Goal: Navigation & Orientation: Find specific page/section

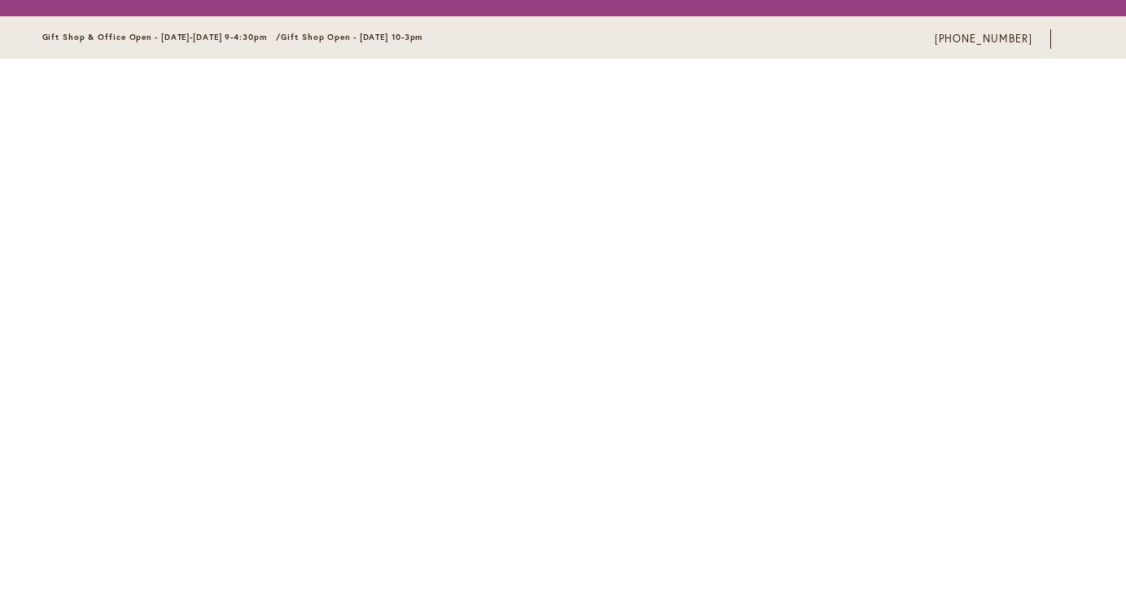
scroll to position [16, 0]
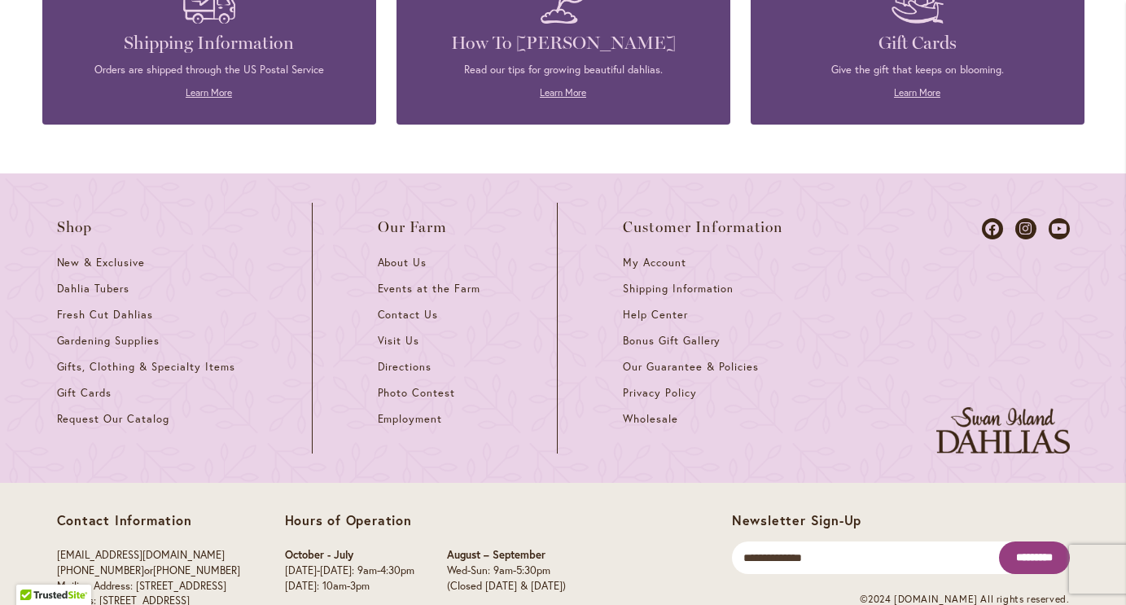
scroll to position [4505, 0]
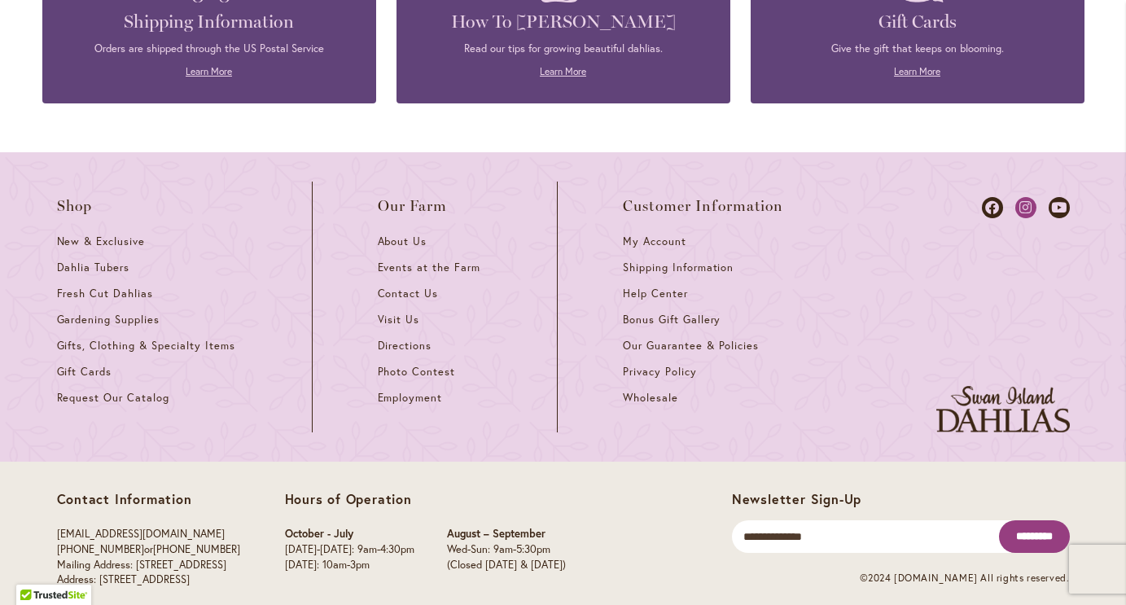
click at [1027, 197] on icon at bounding box center [1025, 207] width 21 height 21
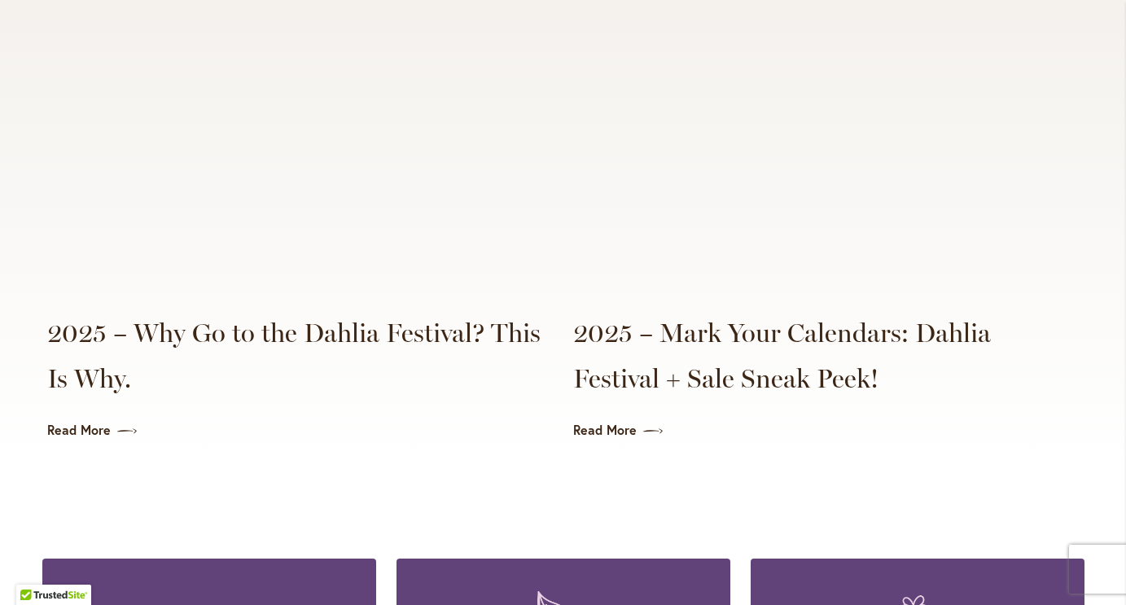
scroll to position [4374, 0]
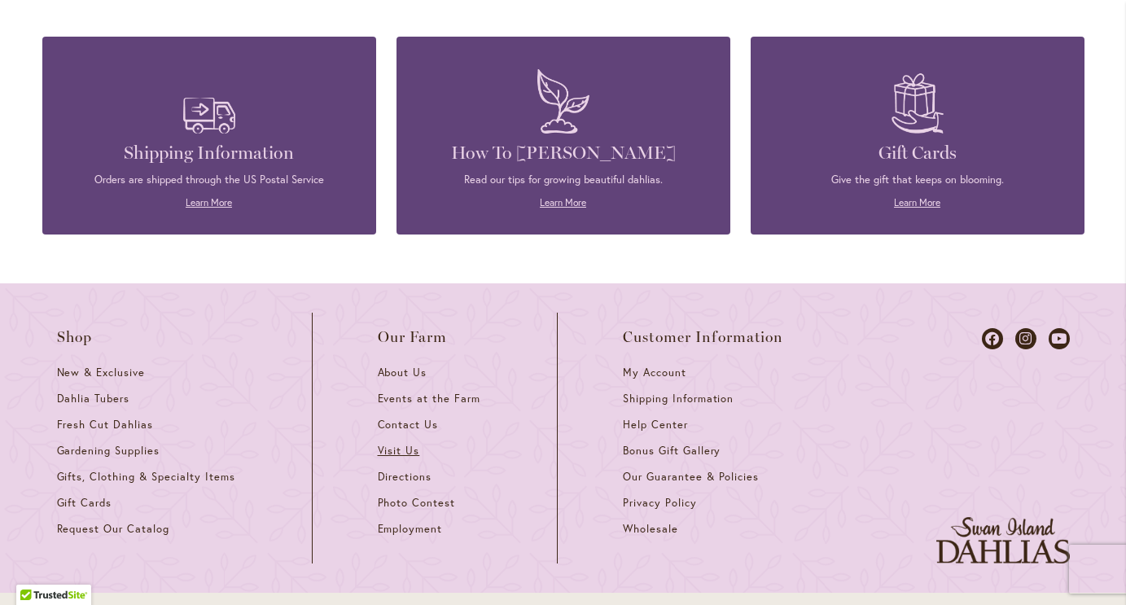
click at [401, 444] on span "Visit Us" at bounding box center [399, 451] width 42 height 14
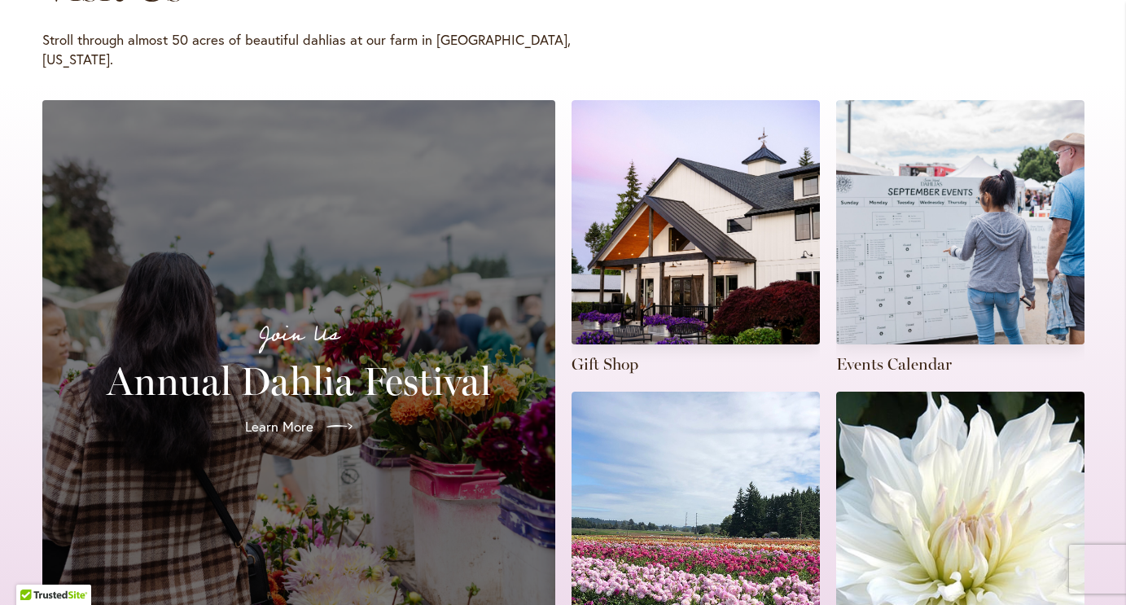
scroll to position [319, 0]
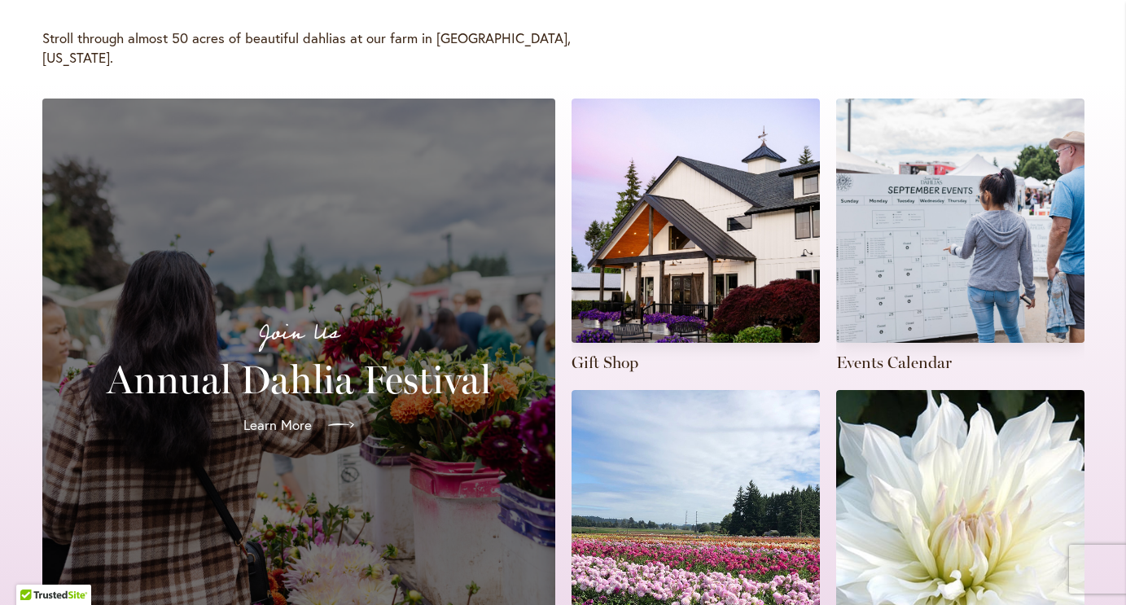
click at [273, 402] on link "Learn More" at bounding box center [298, 425] width 137 height 46
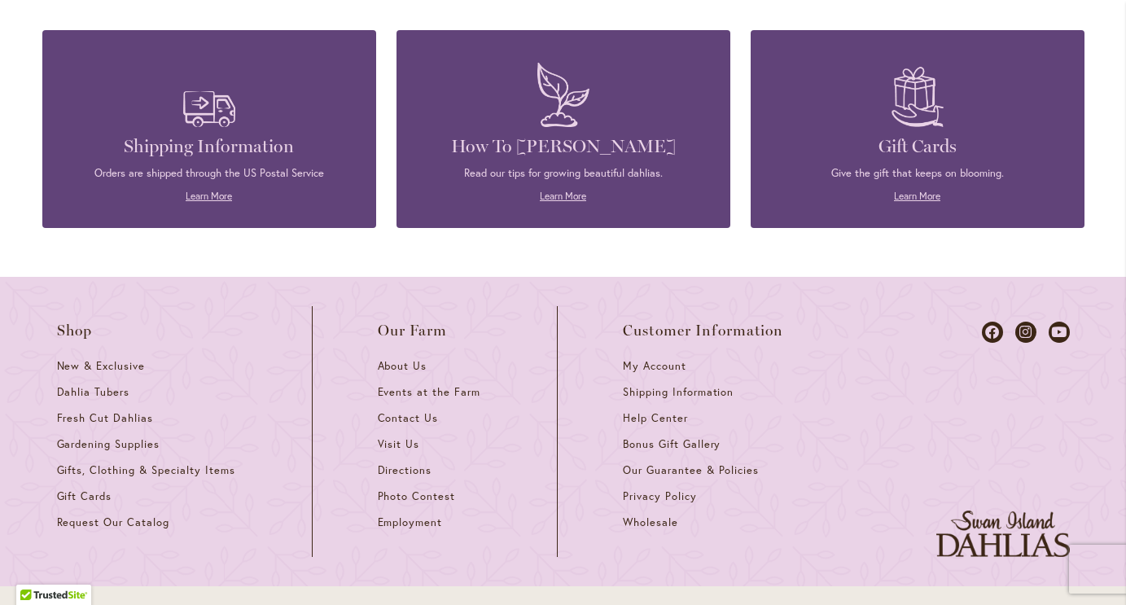
scroll to position [4505, 0]
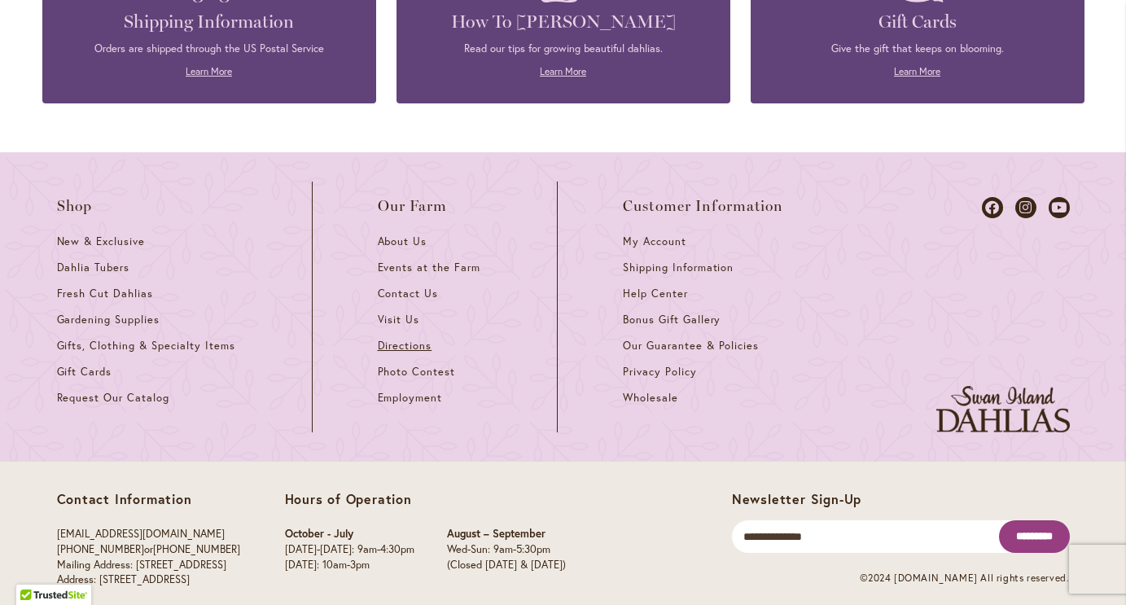
click at [400, 339] on span "Directions" at bounding box center [405, 346] width 55 height 14
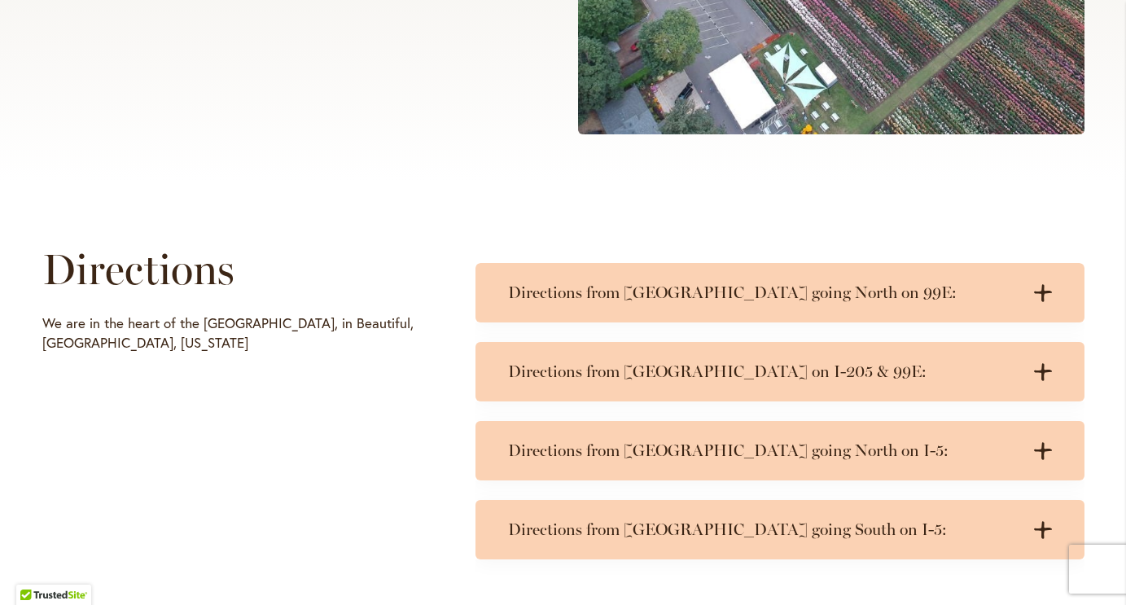
scroll to position [598, 0]
